Goal: Check status: Check status

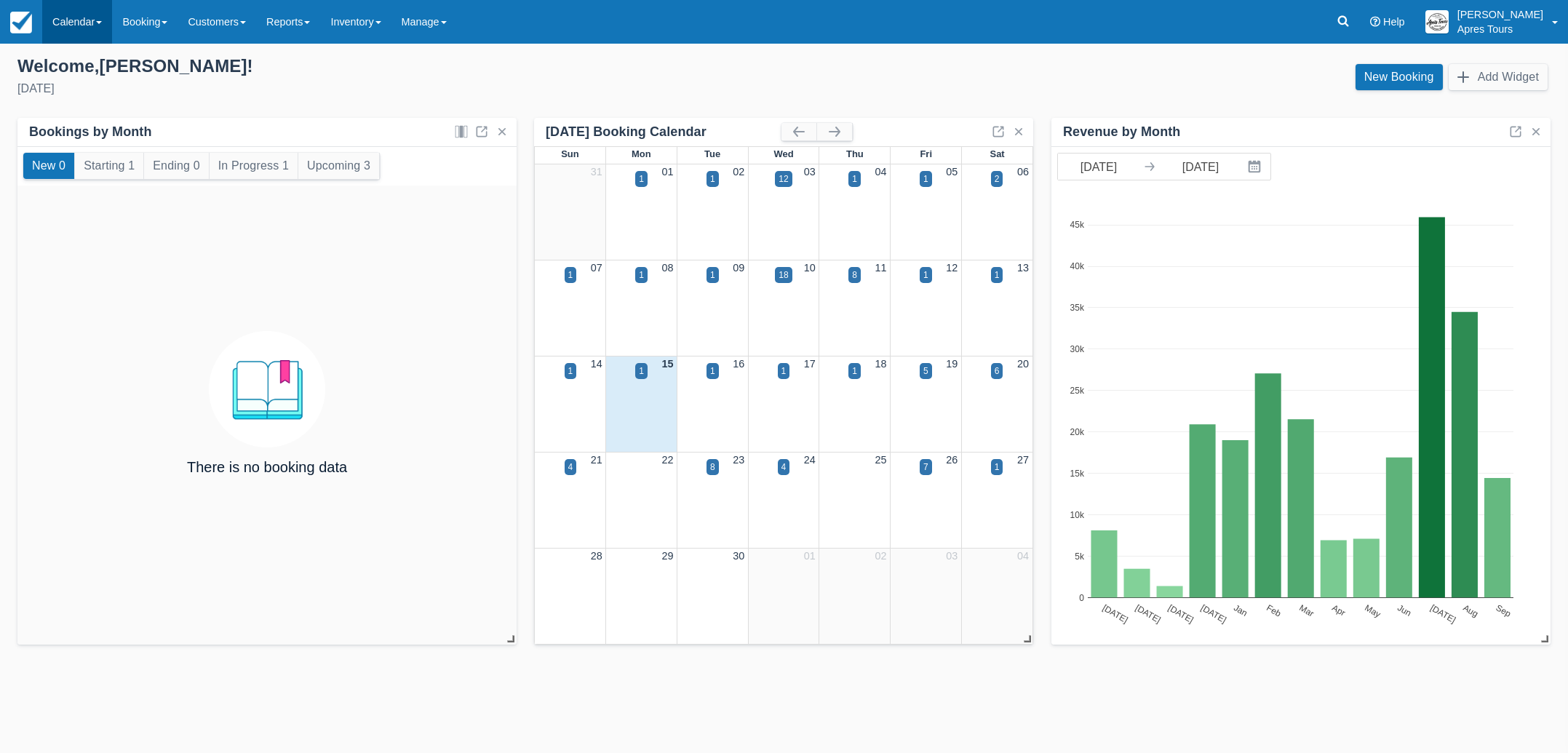
click at [75, 29] on link "Calendar" at bounding box center [76, 22] width 70 height 43
click at [76, 135] on link "Month" at bounding box center [100, 137] width 115 height 31
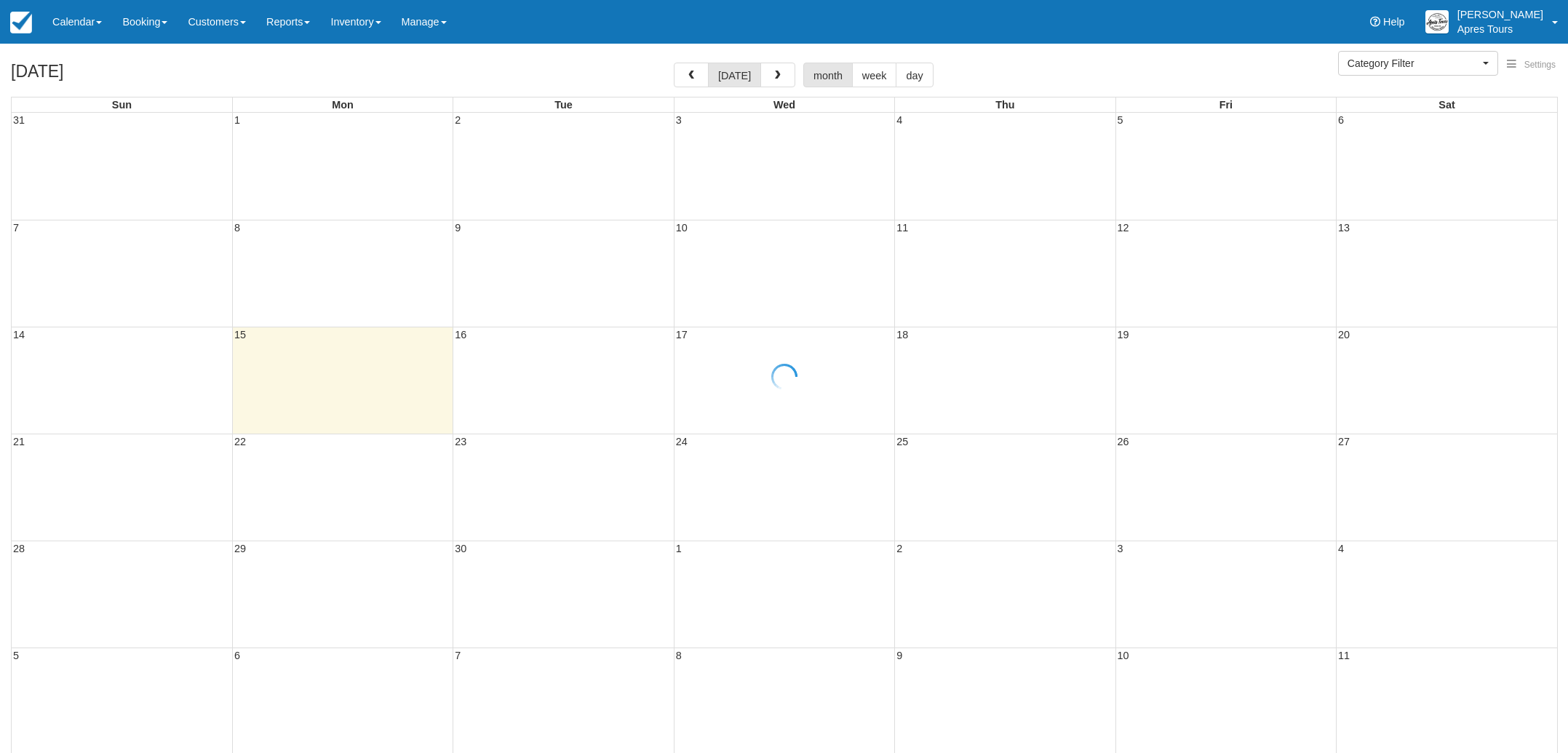
select select
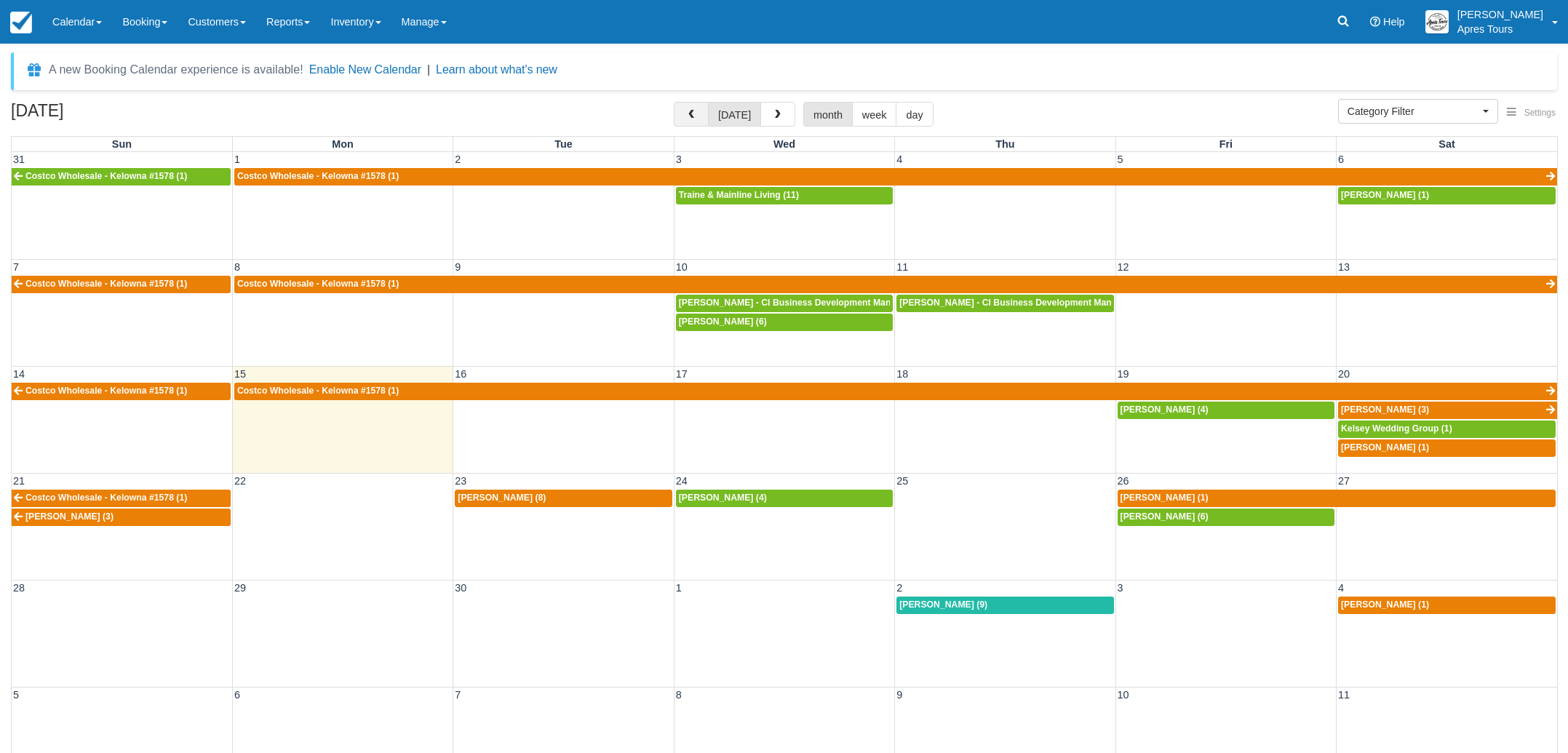
click at [699, 112] on button "button" at bounding box center [691, 114] width 35 height 25
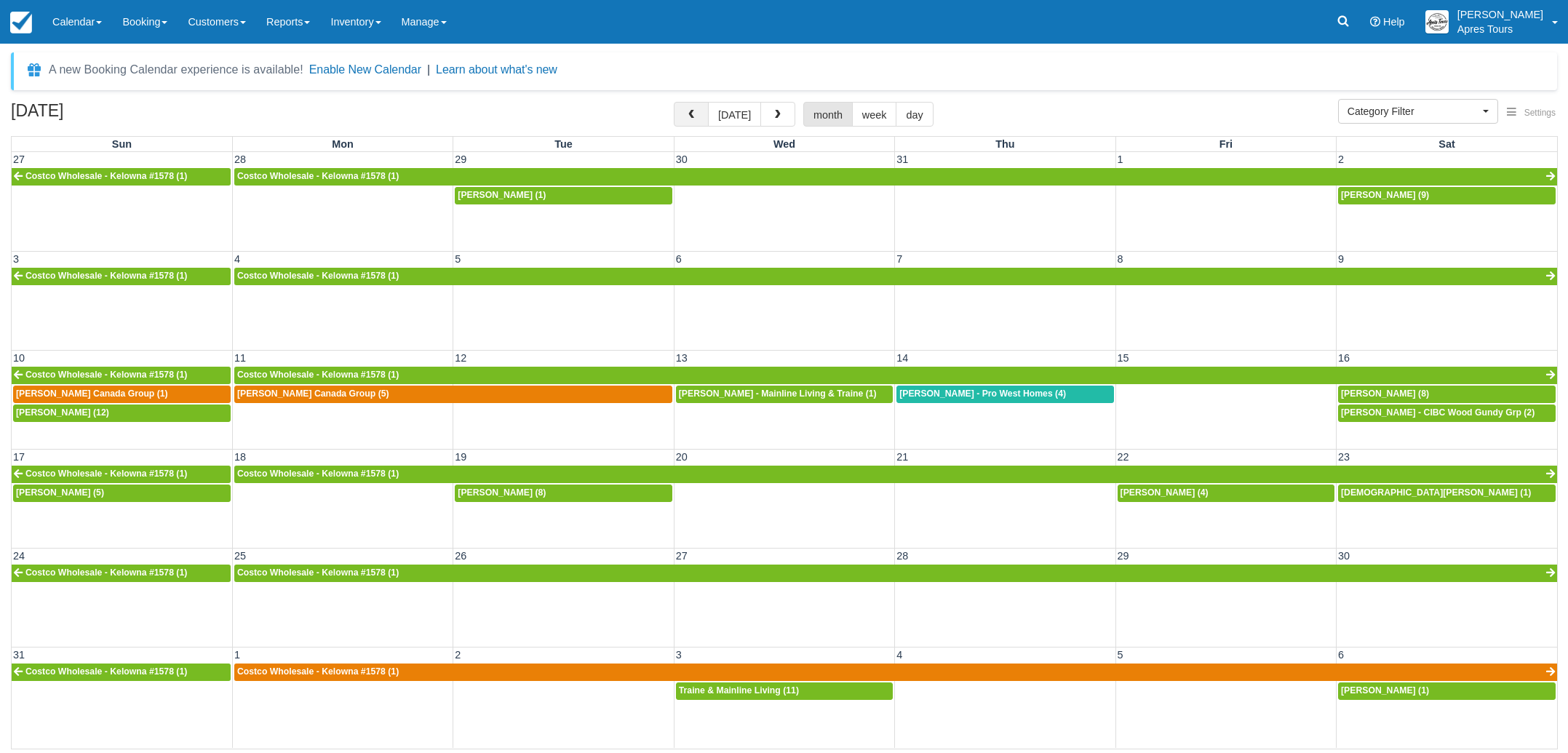
click at [699, 112] on button "button" at bounding box center [691, 114] width 35 height 25
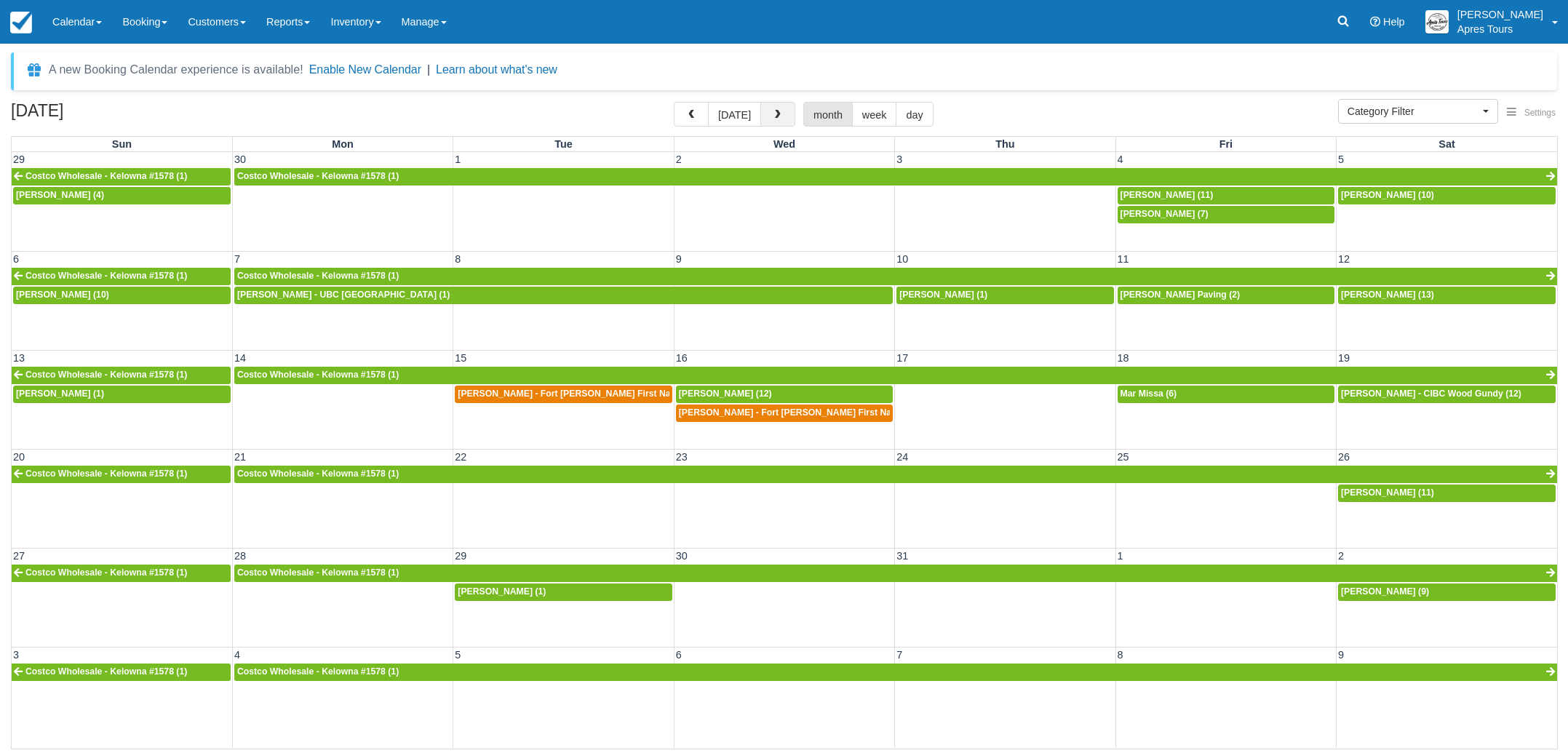
click at [784, 110] on button "button" at bounding box center [778, 114] width 35 height 25
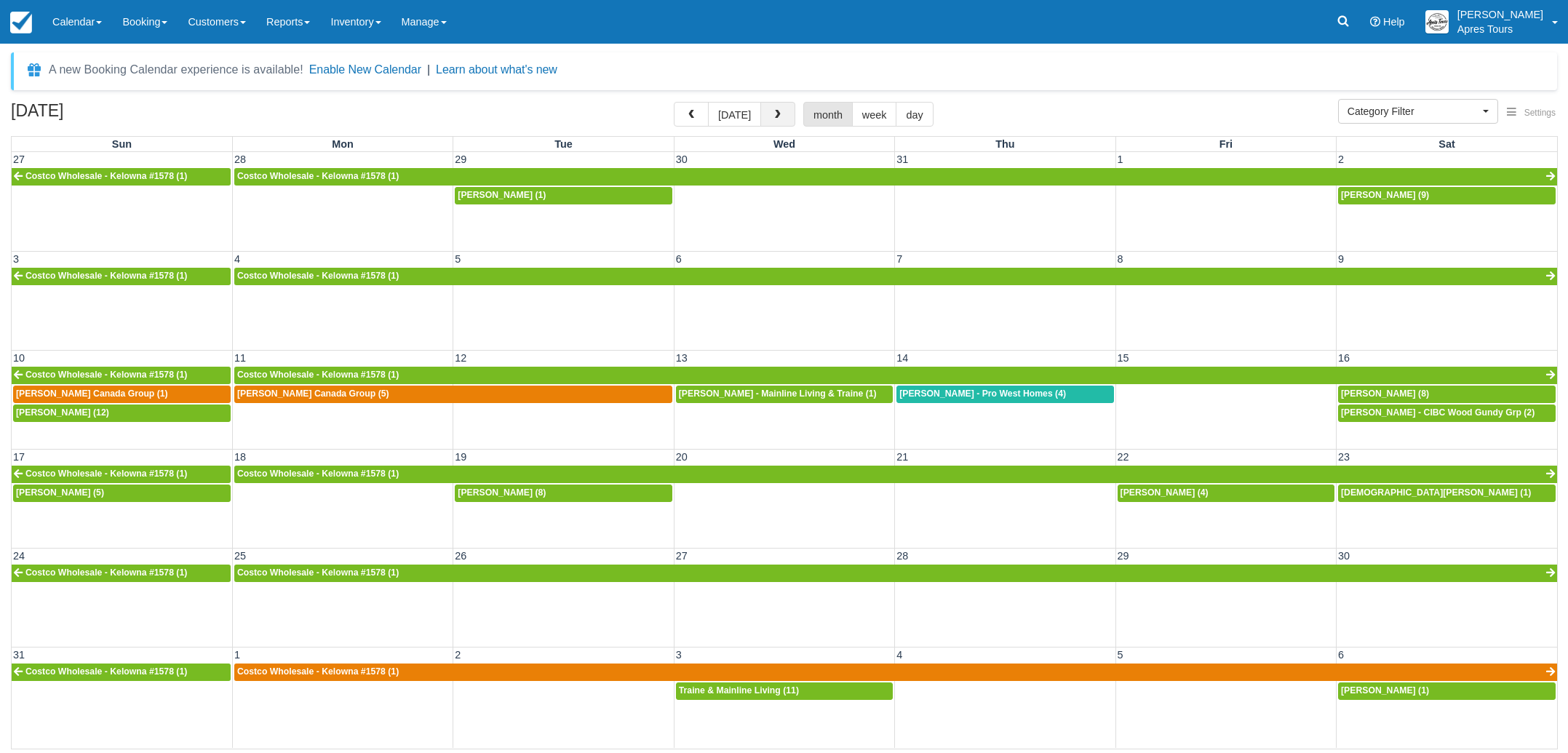
click at [784, 110] on button "button" at bounding box center [778, 114] width 35 height 25
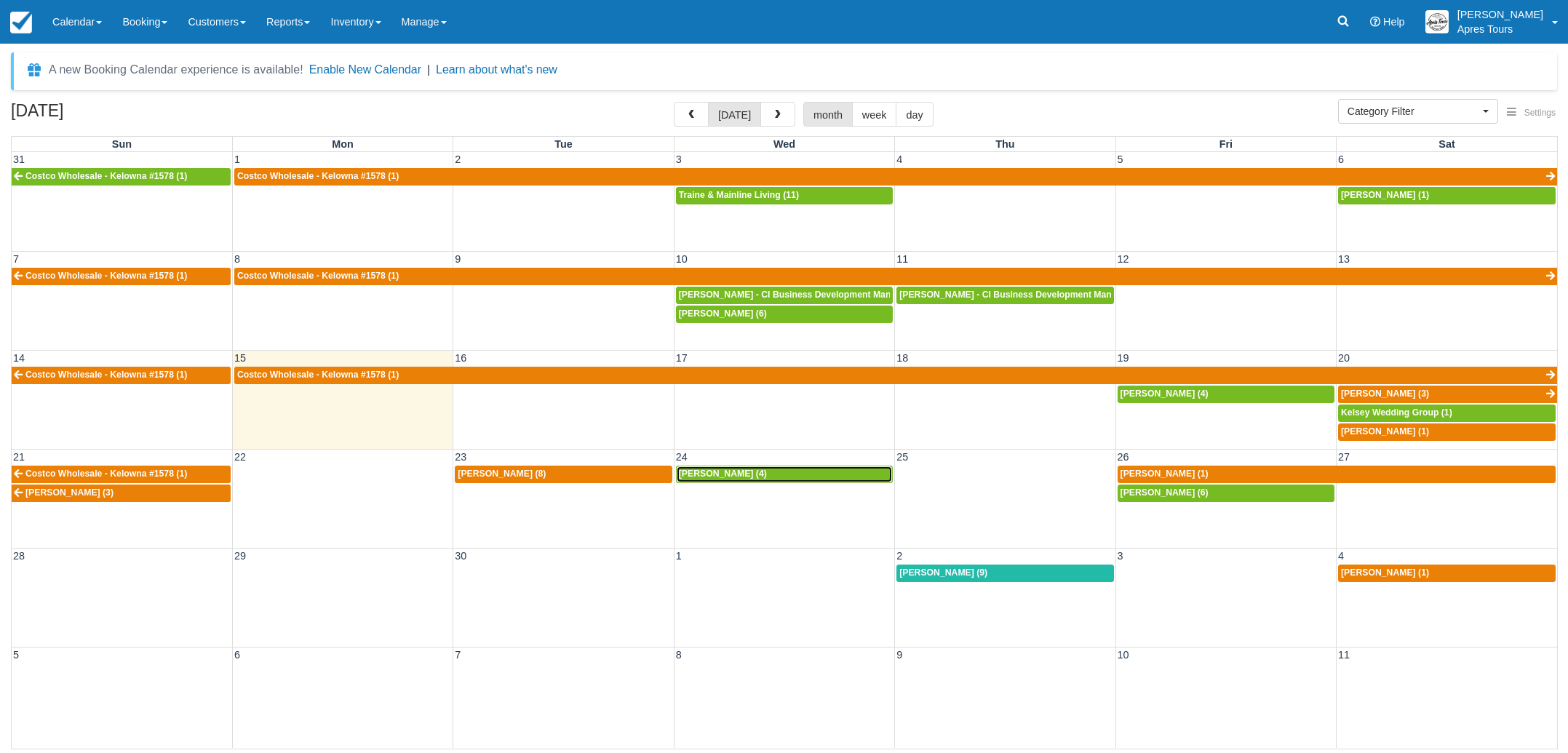
click at [745, 475] on span "Kevin Edgson (4)" at bounding box center [723, 474] width 88 height 10
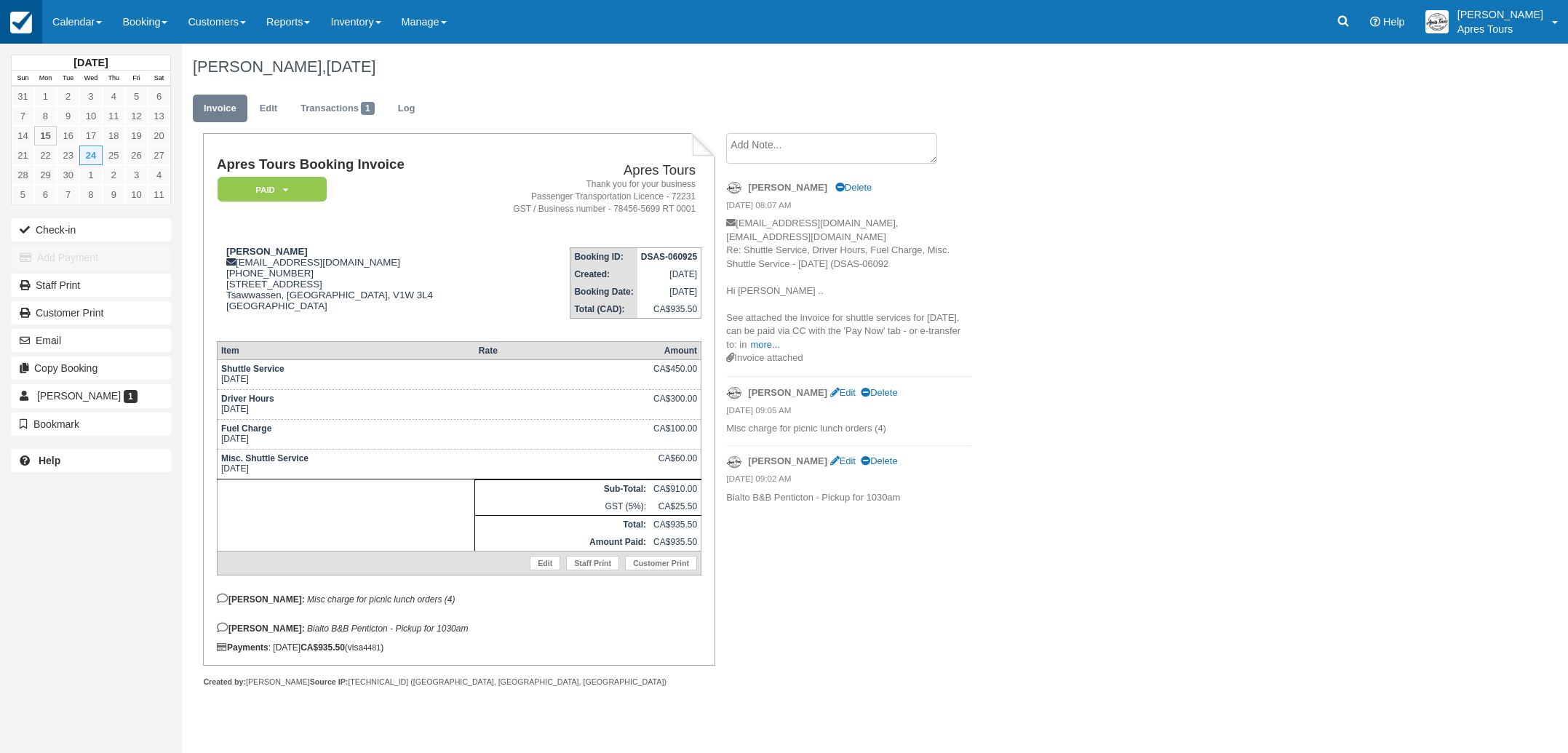
click at [12, 22] on img at bounding box center [21, 22] width 22 height 22
